Goal: Information Seeking & Learning: Learn about a topic

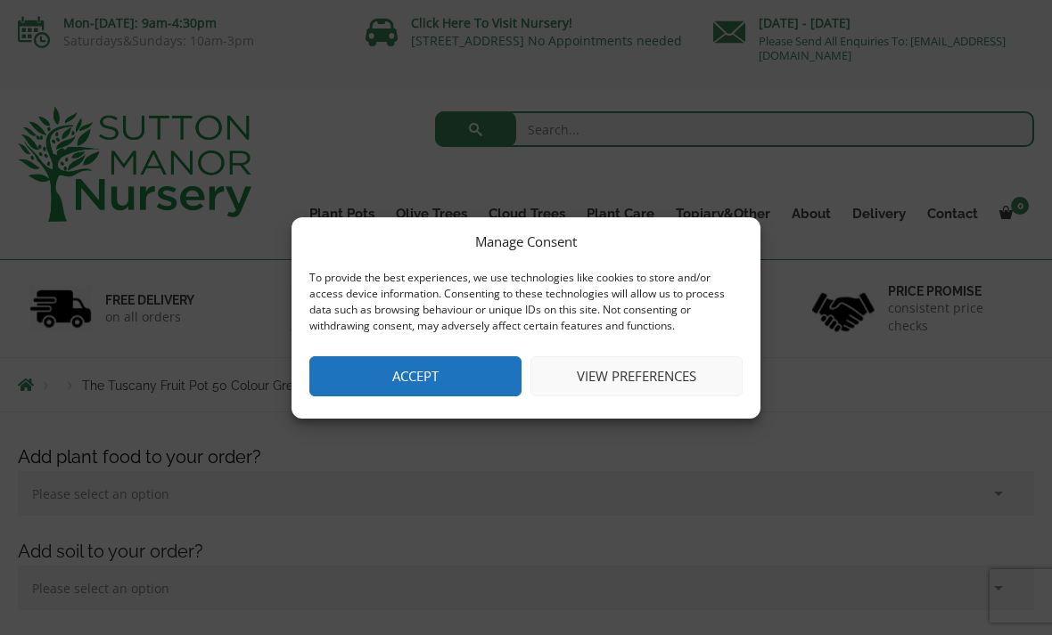
click at [665, 381] on button "View preferences" at bounding box center [636, 377] width 212 height 40
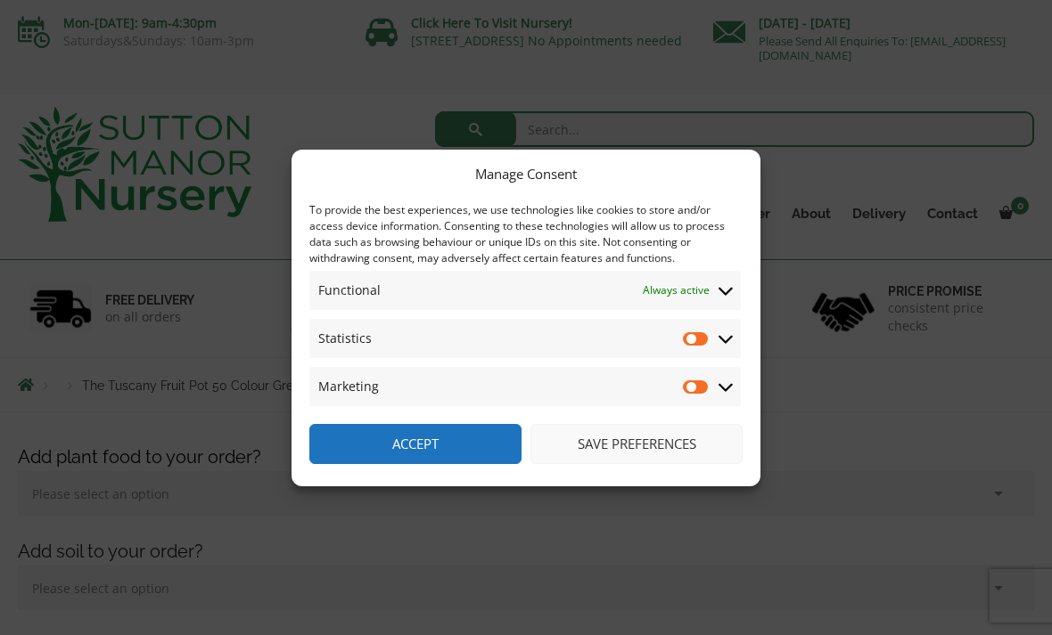
click at [709, 332] on input "Statistics" at bounding box center [696, 339] width 27 height 18
click at [731, 342] on icon at bounding box center [725, 339] width 14 height 16
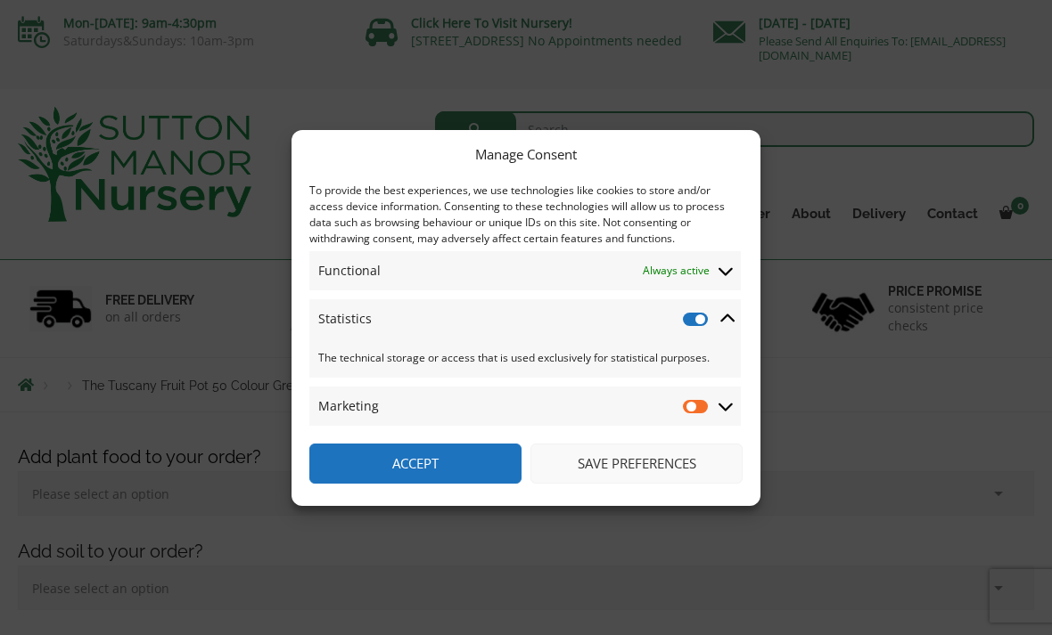
click at [690, 326] on input "Statistics" at bounding box center [696, 319] width 27 height 18
checkbox input "false"
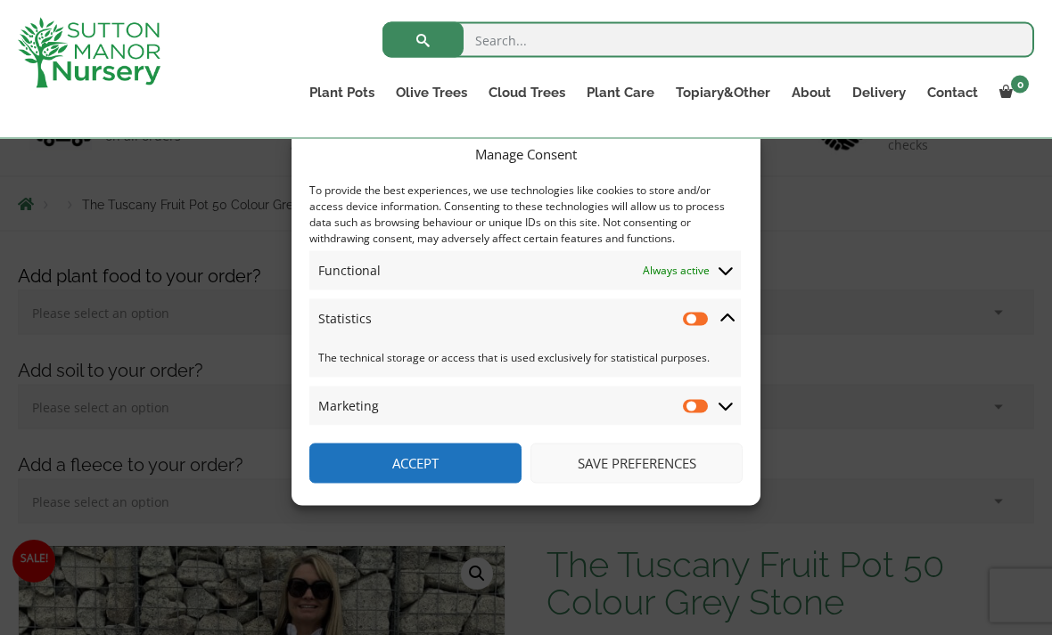
scroll to position [153, 0]
click at [643, 484] on button "Save preferences" at bounding box center [636, 464] width 212 height 40
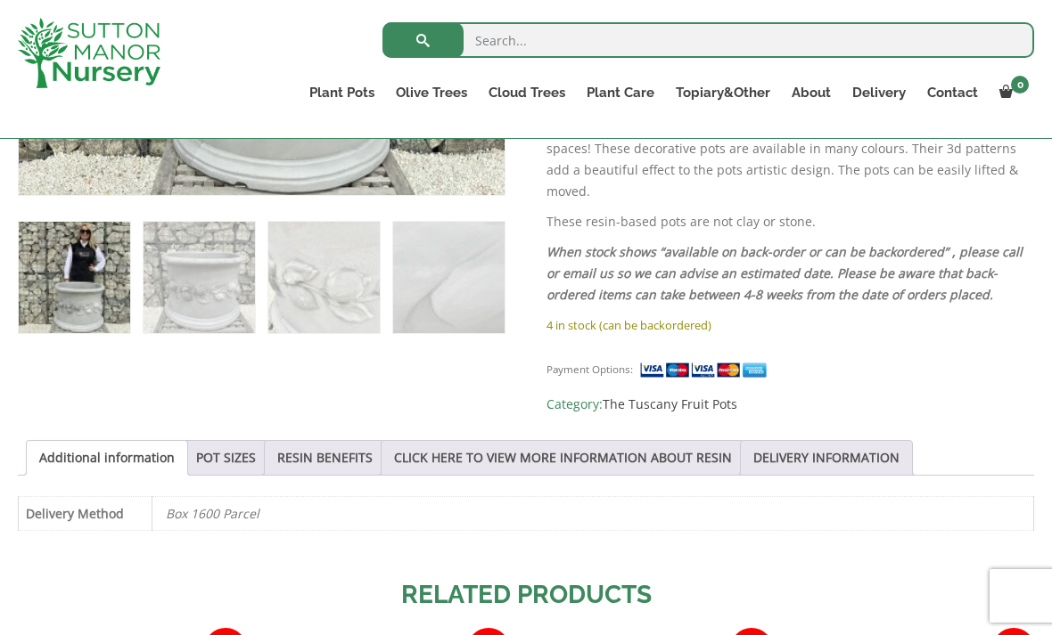
scroll to position [1026, 0]
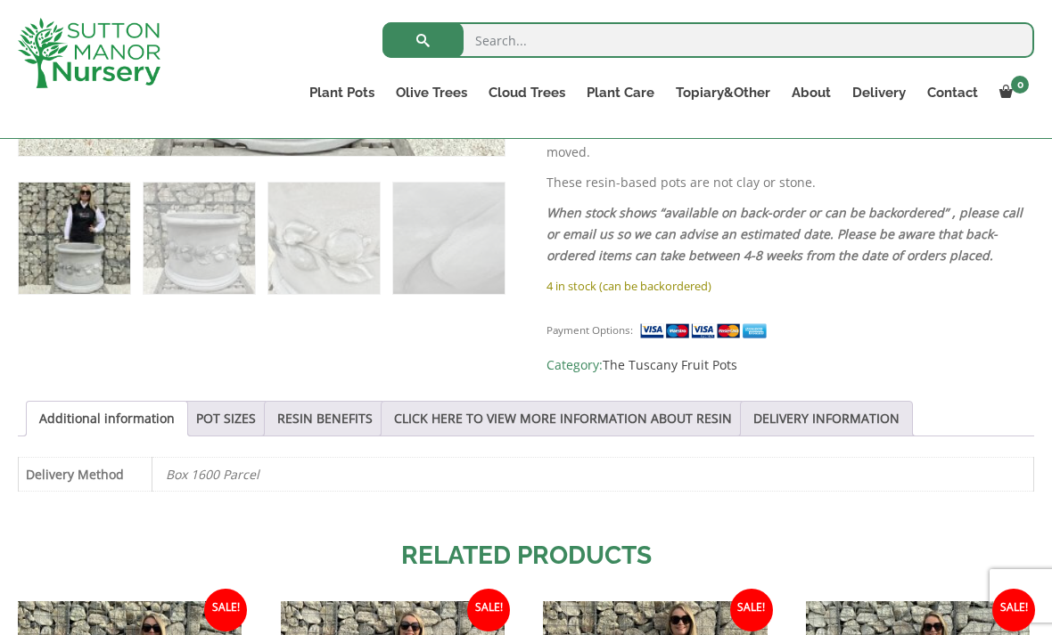
click at [983, 478] on div "Sale! 🔍 The Tuscany Fruit Pot 50 Colour Grey Stone £ 181.95 Original price was:…" at bounding box center [526, 323] width 1016 height 1308
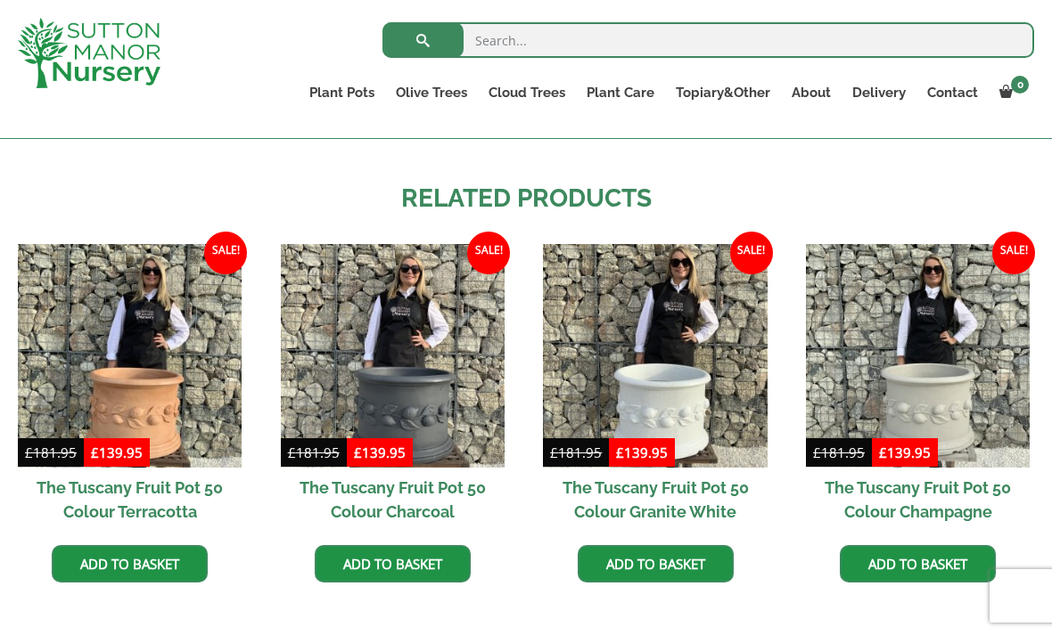
scroll to position [1379, 0]
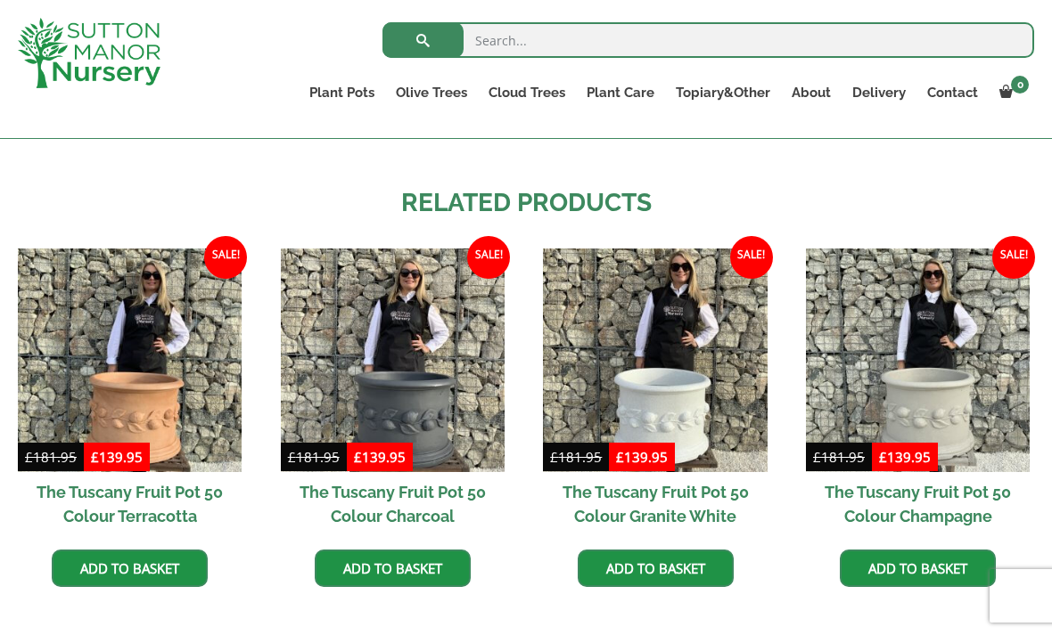
click at [722, 322] on img at bounding box center [655, 361] width 224 height 224
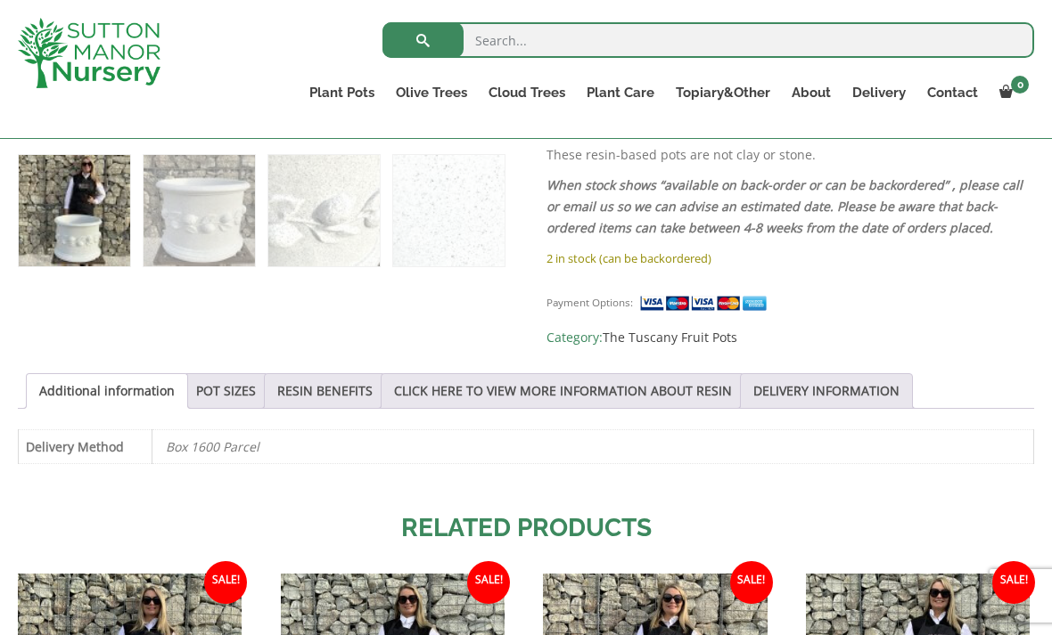
scroll to position [1054, 0]
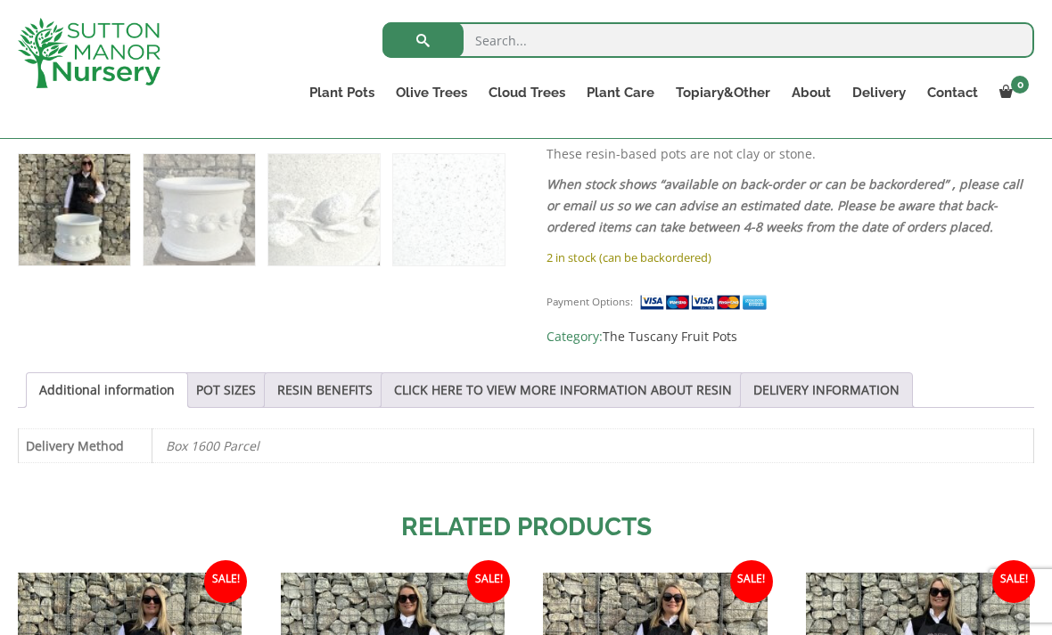
click at [143, 373] on link "Additional information" at bounding box center [106, 390] width 135 height 34
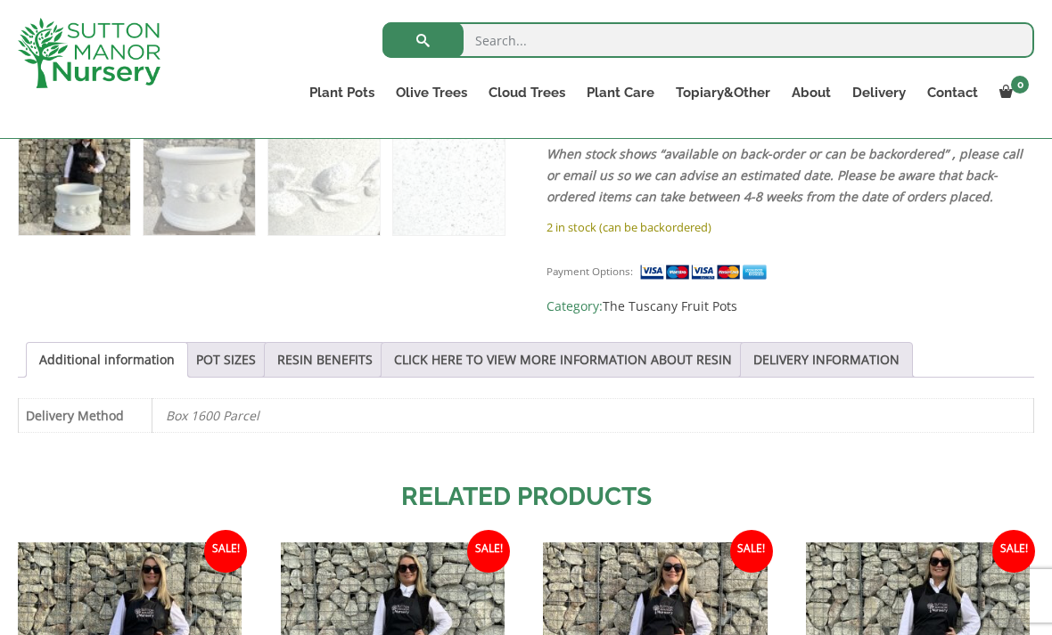
scroll to position [1081, 0]
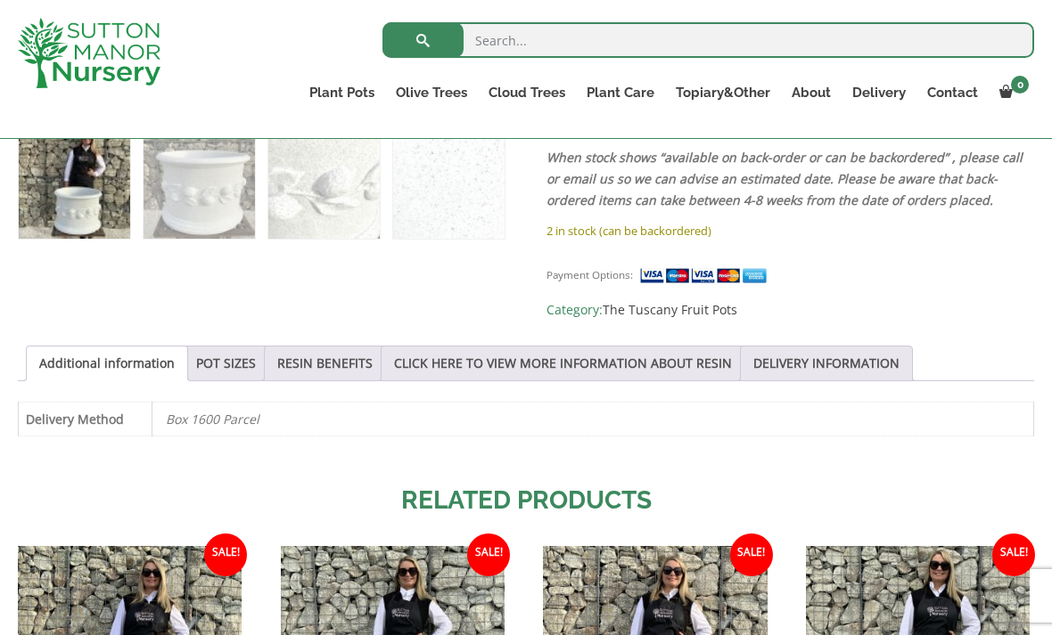
click at [593, 347] on link "CLICK HERE TO VIEW MORE INFORMATION ABOUT RESIN" at bounding box center [563, 364] width 338 height 34
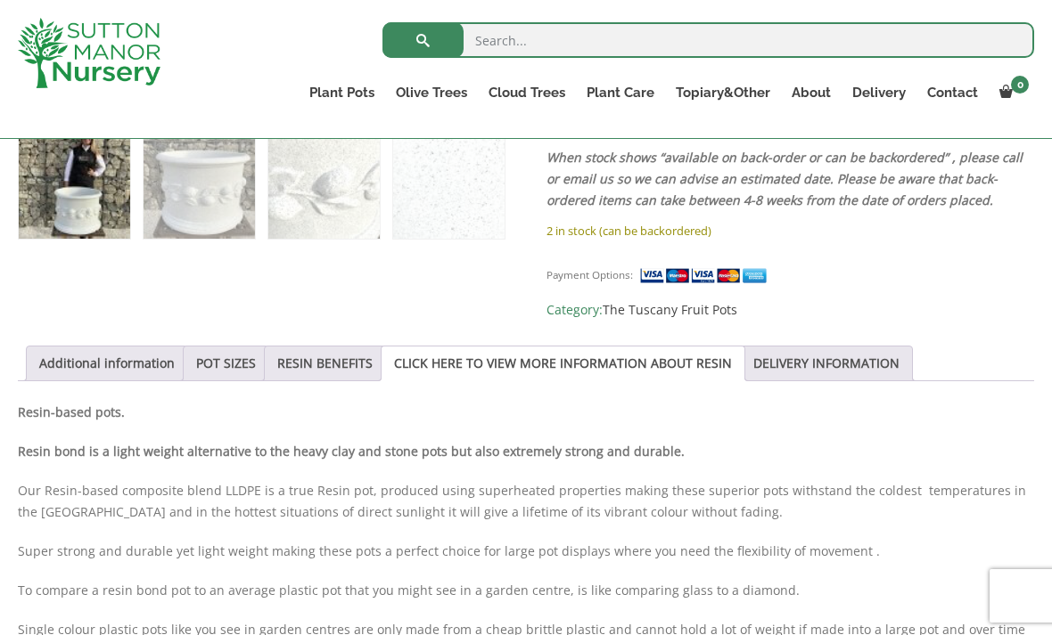
click at [232, 347] on link "POT SIZES" at bounding box center [226, 364] width 60 height 34
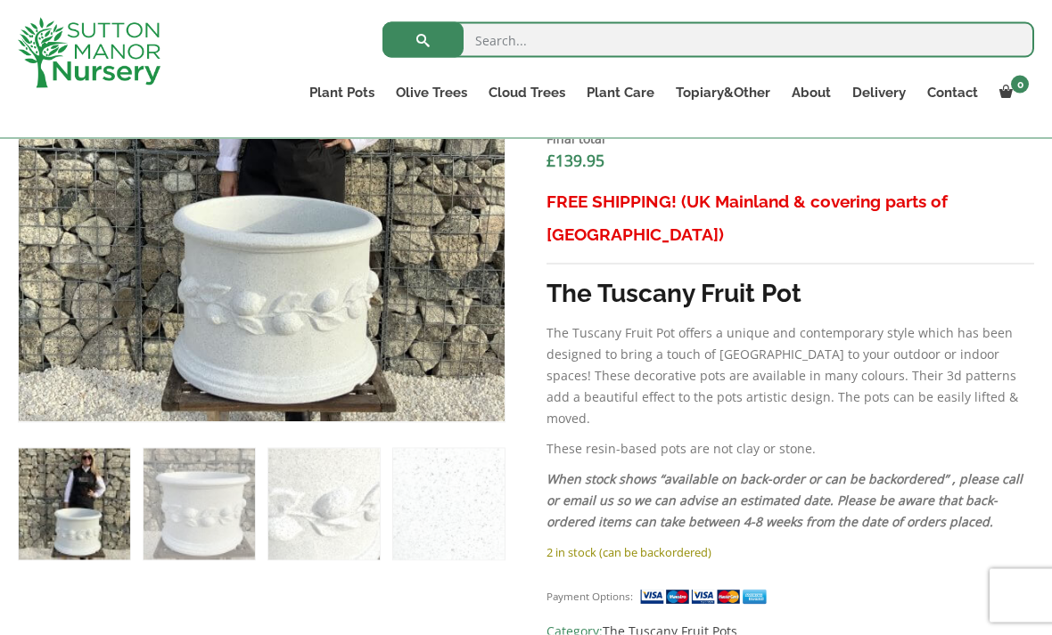
scroll to position [734, 0]
